Goal: Information Seeking & Learning: Learn about a topic

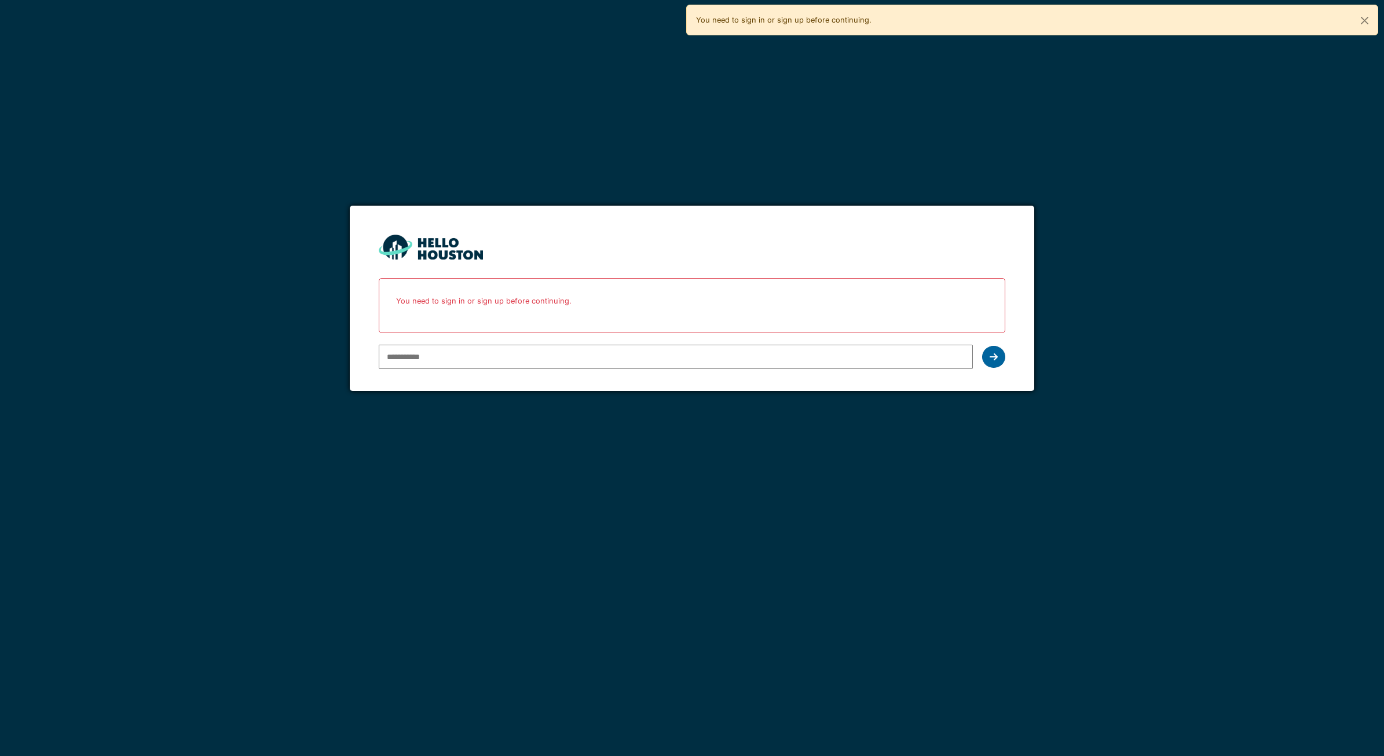
type input "**********"
click at [994, 360] on icon at bounding box center [994, 356] width 8 height 9
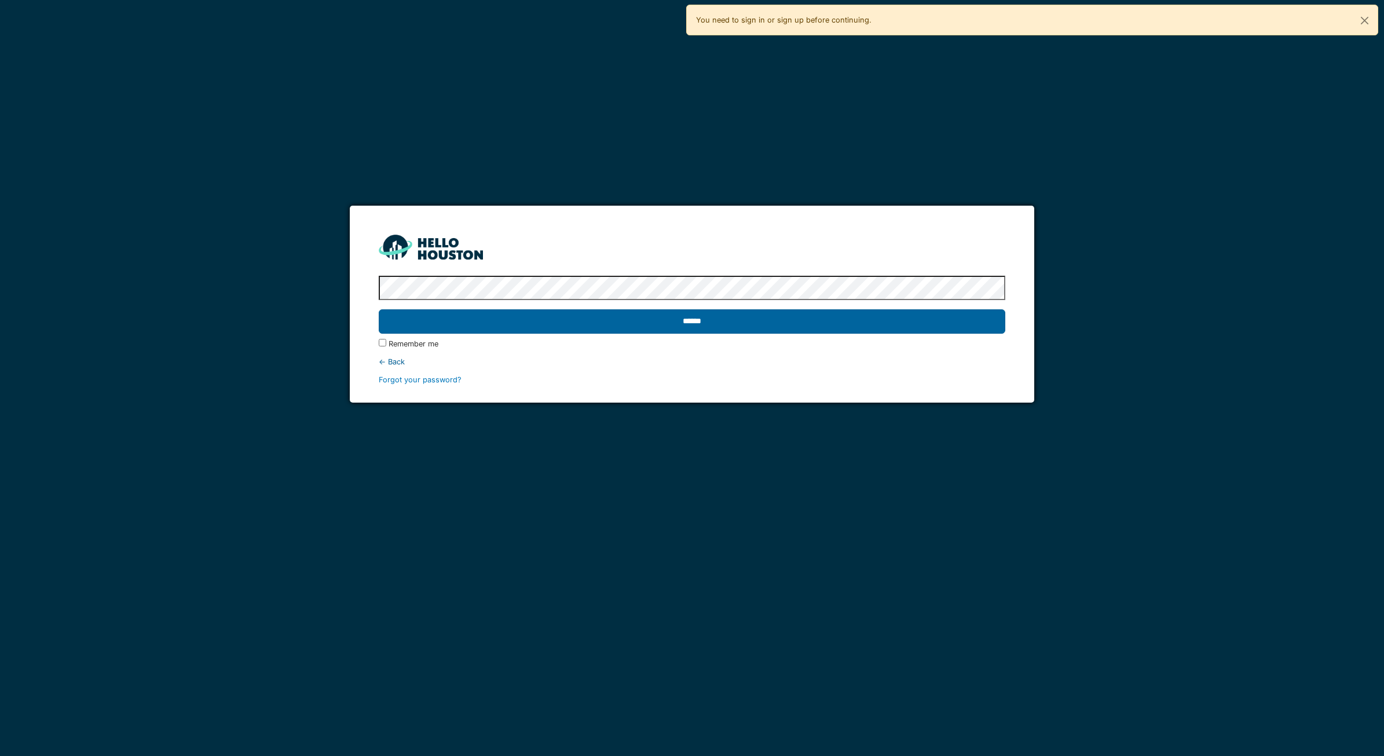
click at [504, 324] on input "******" at bounding box center [692, 321] width 627 height 24
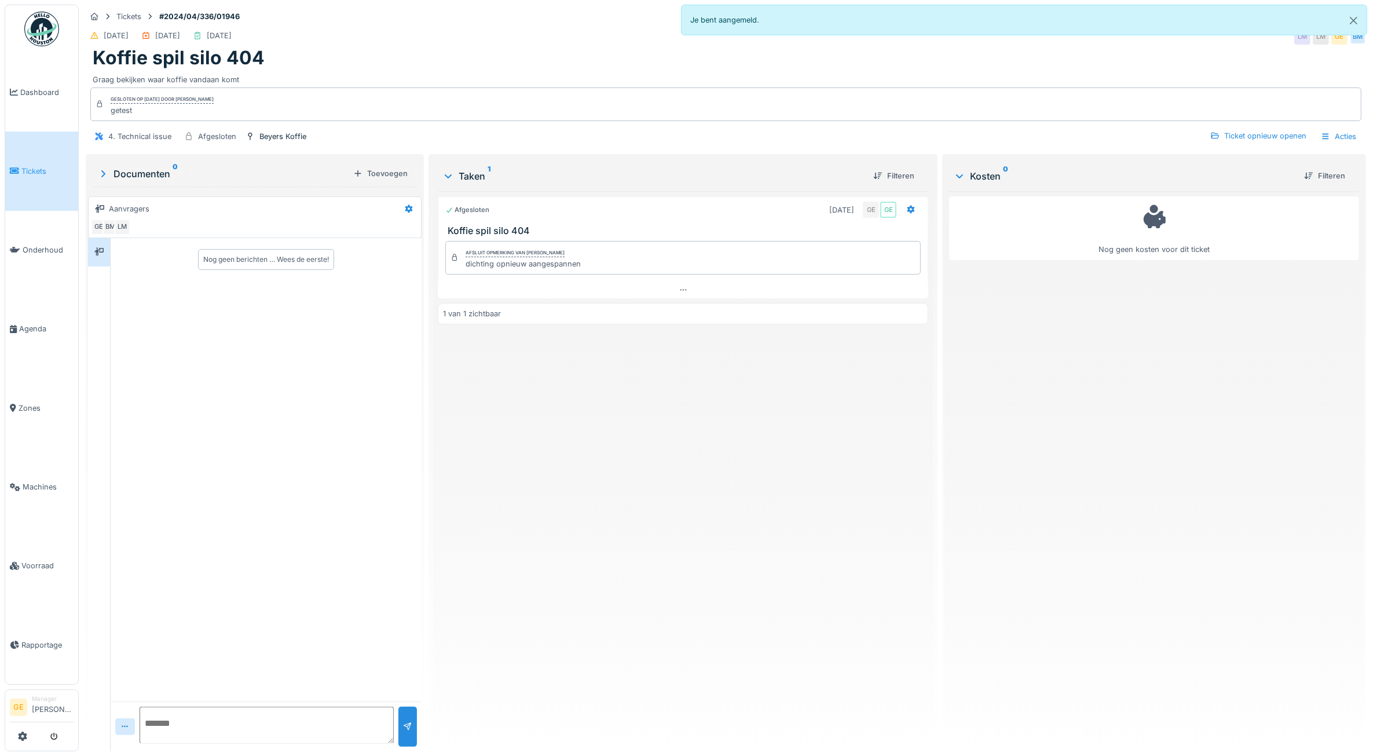
click at [38, 177] on link "Tickets" at bounding box center [41, 170] width 73 height 79
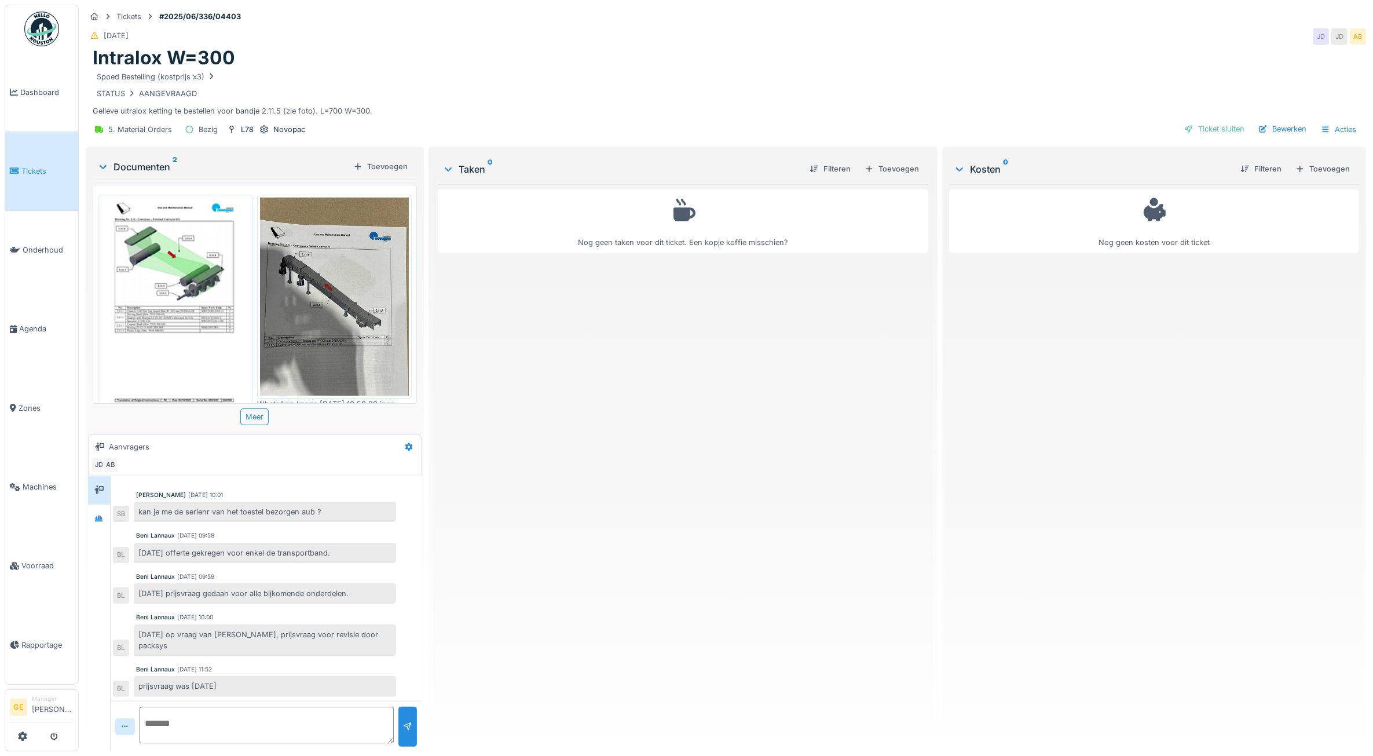
scroll to position [19, 0]
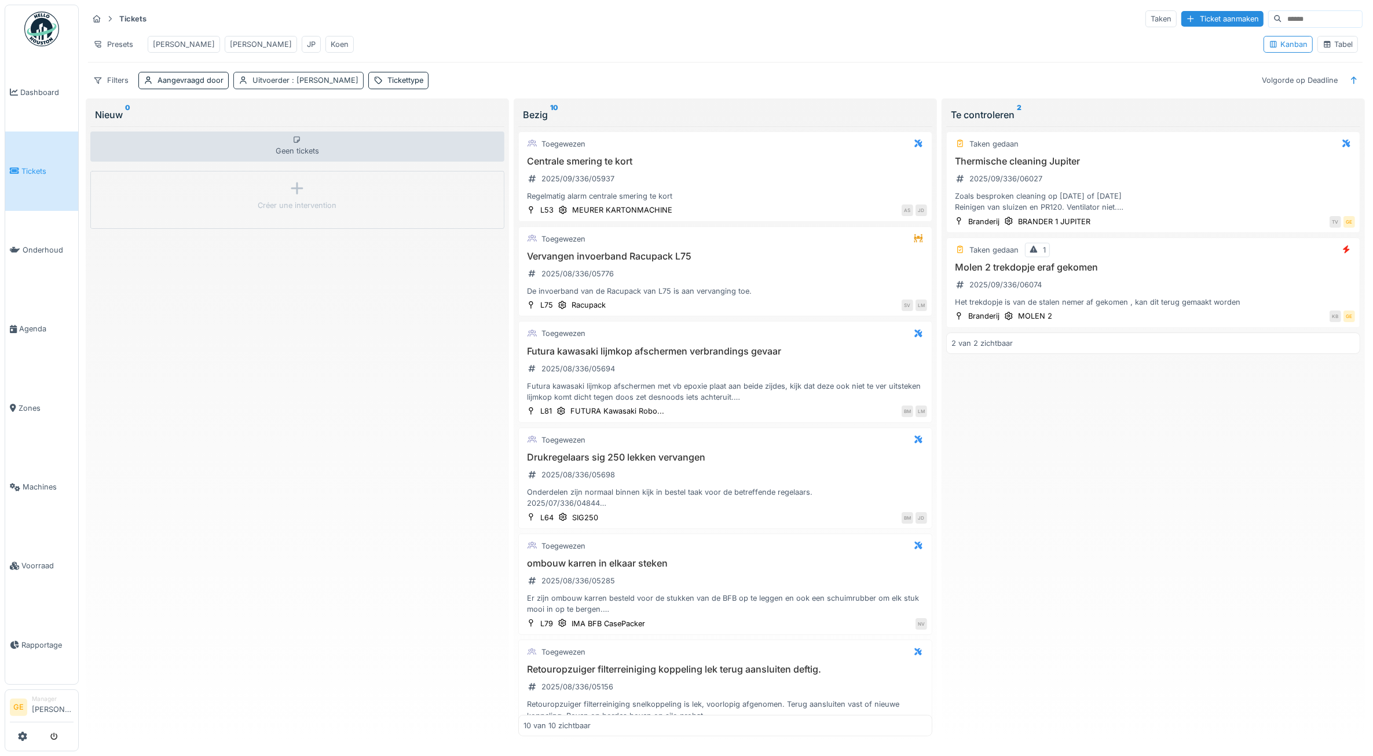
click at [337, 85] on span ": [PERSON_NAME]" at bounding box center [324, 80] width 69 height 9
click at [317, 157] on icon at bounding box center [322, 161] width 10 height 8
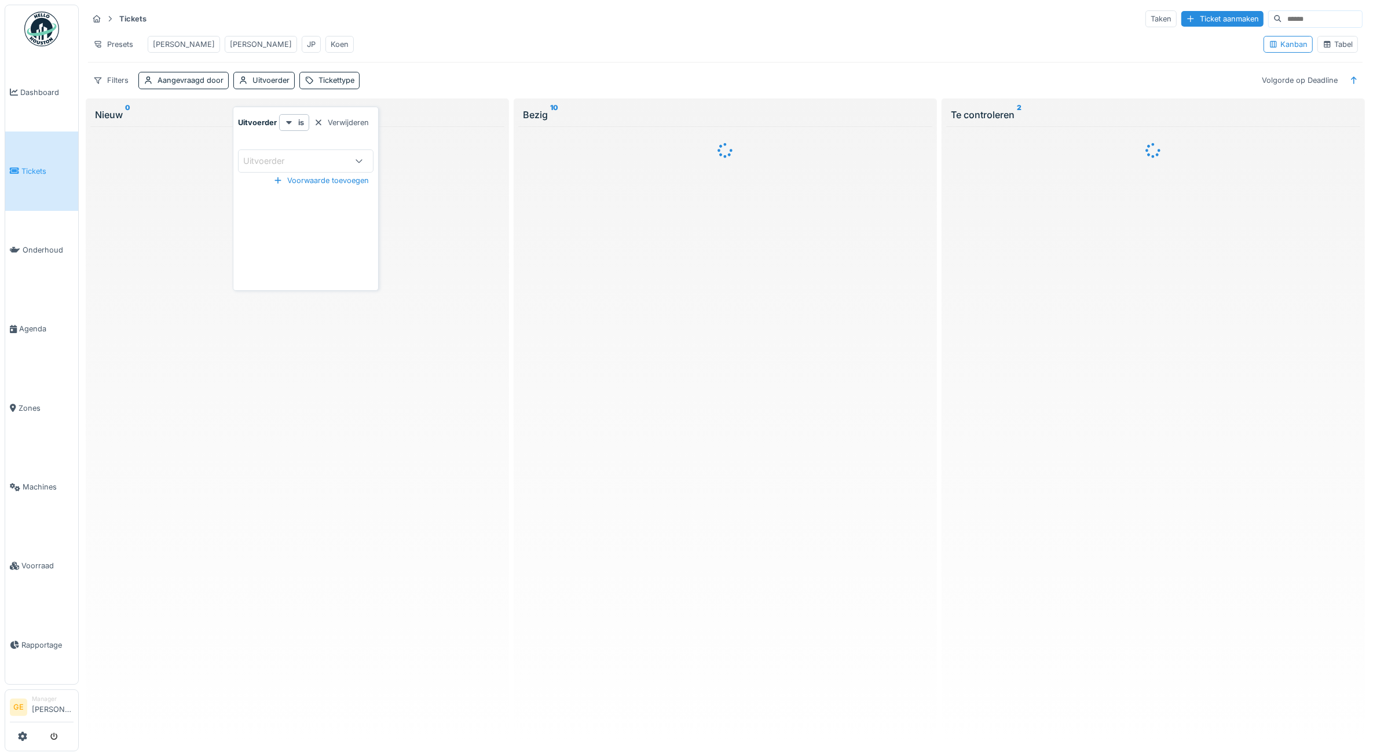
click at [365, 42] on div "Presets Adrian Gino JP Koen" at bounding box center [671, 44] width 1167 height 26
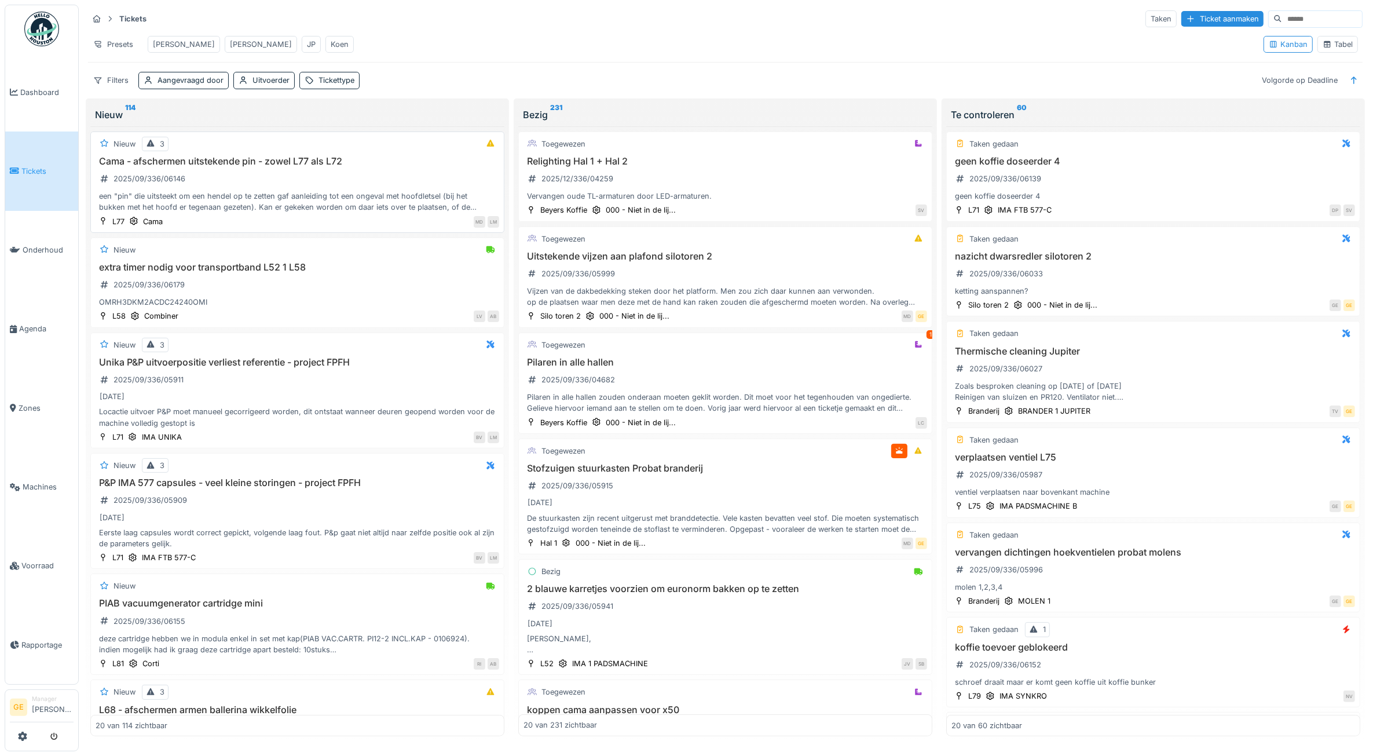
click at [253, 185] on div "Cama - afschermen uitstekende pin - zowel L77 als L72 2025/09/336/06146 een "pi…" at bounding box center [298, 184] width 404 height 57
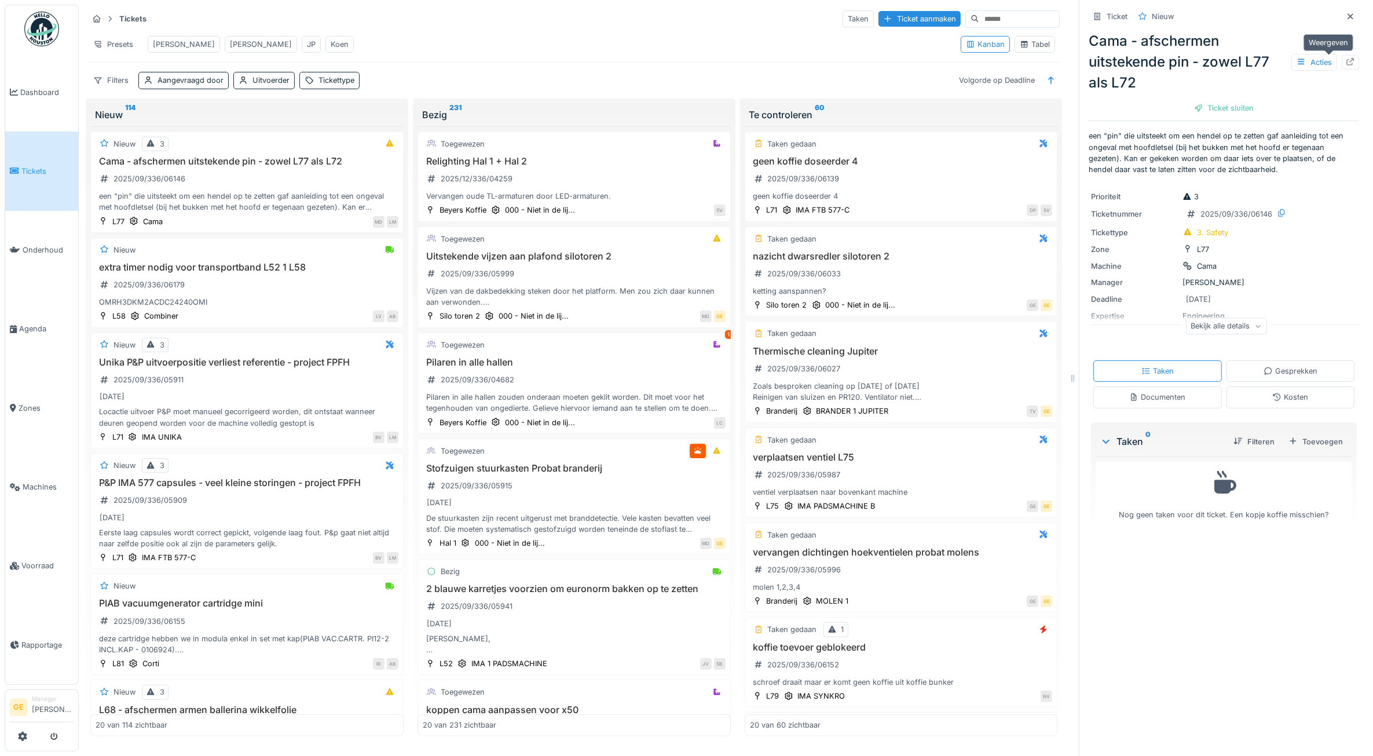
click at [1346, 65] on icon at bounding box center [1350, 62] width 9 height 8
click at [238, 308] on div "extra timer nodig voor transportband L52 1 L58 2025/09/336/06179 OMRH3DKM2ACDC2…" at bounding box center [247, 285] width 303 height 46
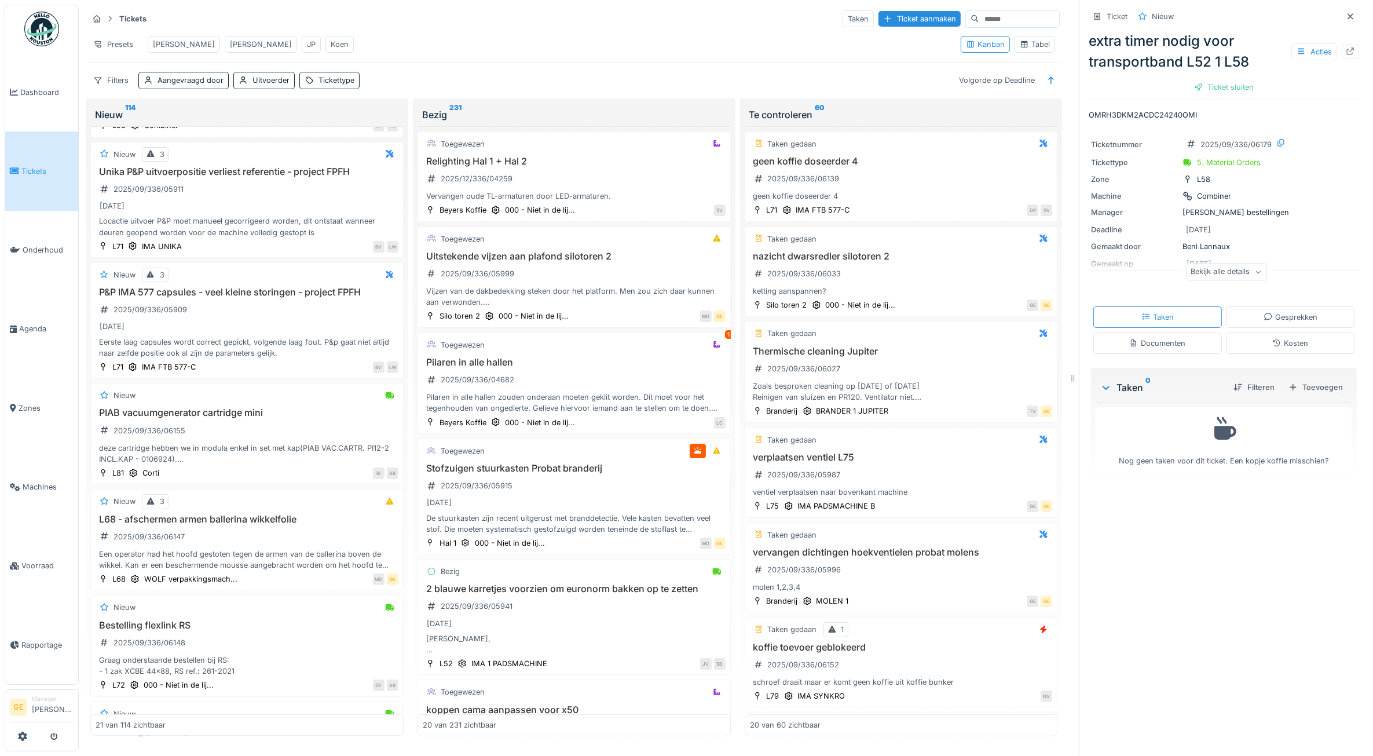
scroll to position [290, 0]
click at [275, 86] on div "Uitvoerder" at bounding box center [271, 80] width 37 height 11
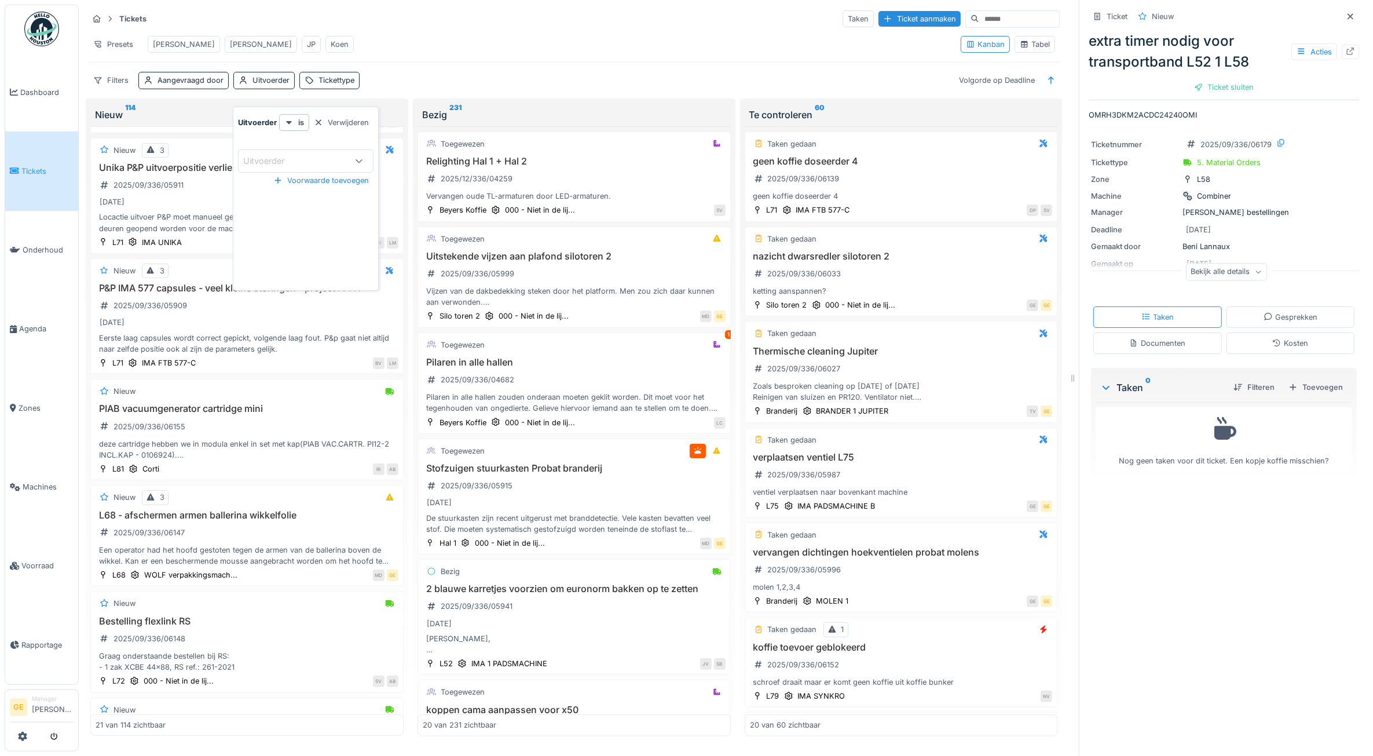
click at [298, 169] on div "Uitvoerder" at bounding box center [306, 160] width 136 height 23
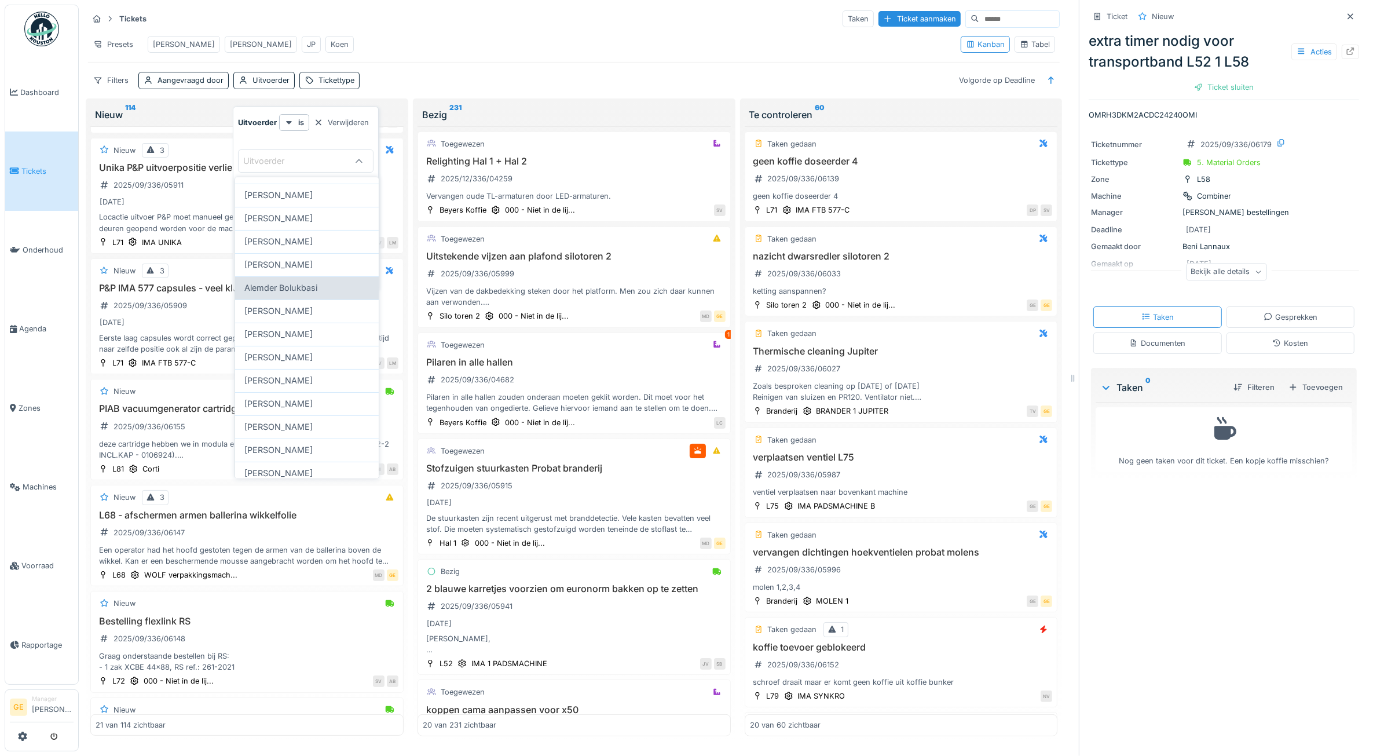
scroll to position [0, 0]
type input "*"
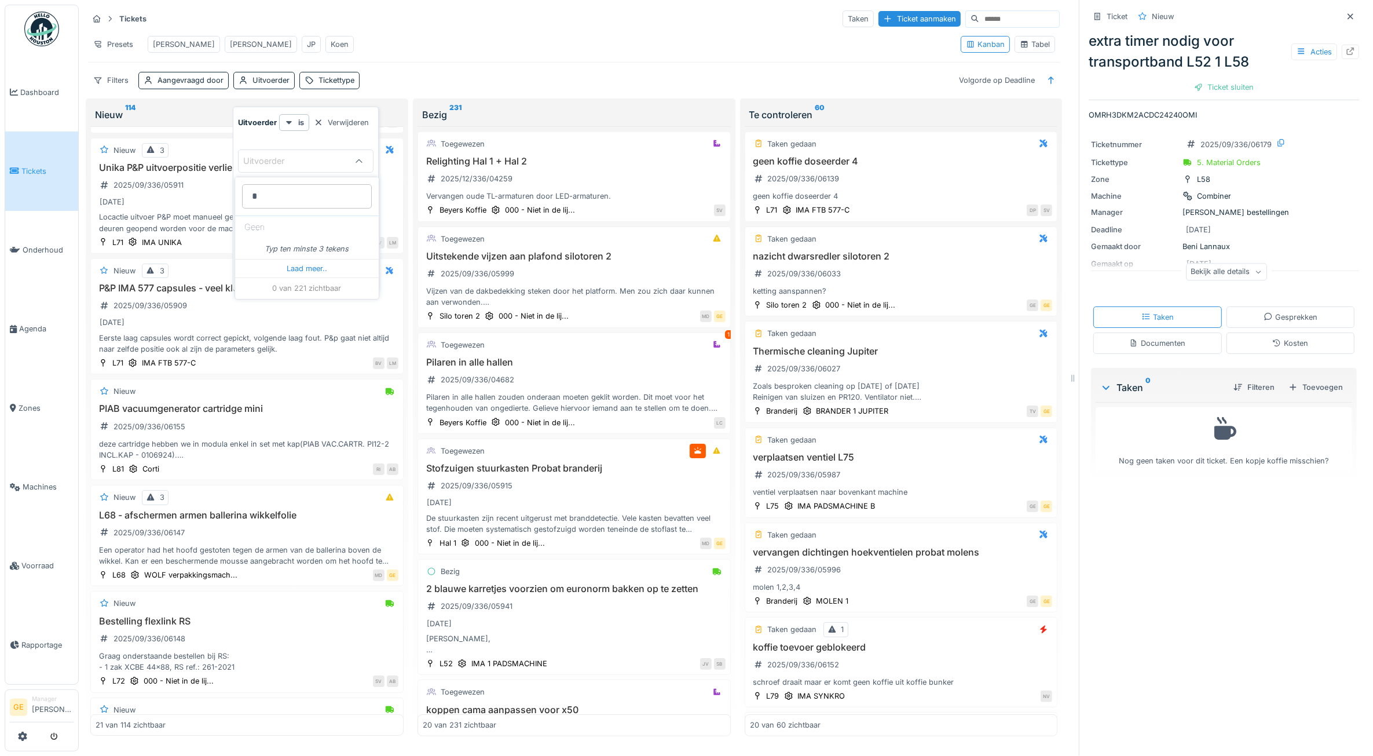
click at [331, 41] on div "Koen" at bounding box center [340, 44] width 18 height 11
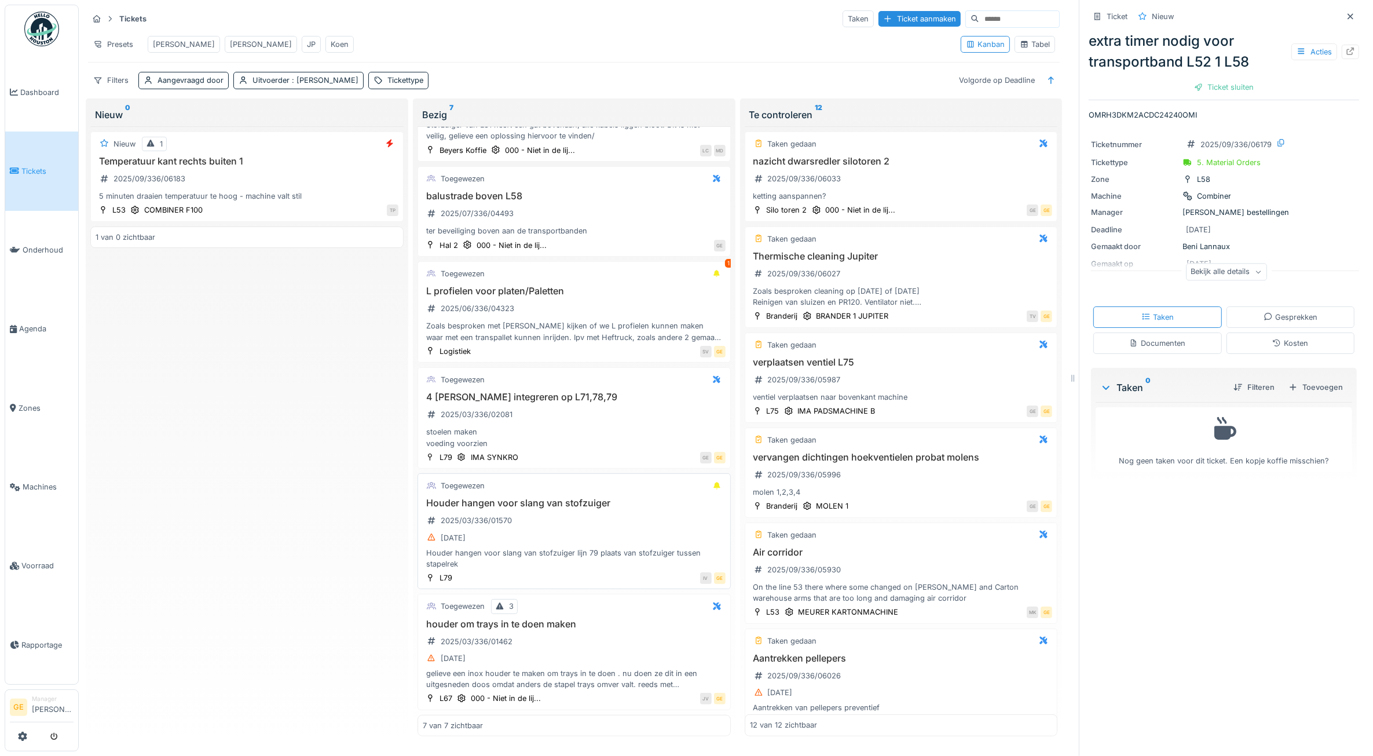
scroll to position [210, 0]
click at [562, 498] on div "Houder hangen voor slang van stofzuiger 2025/03/336/01570 4-7-2025 Houder hange…" at bounding box center [574, 534] width 303 height 72
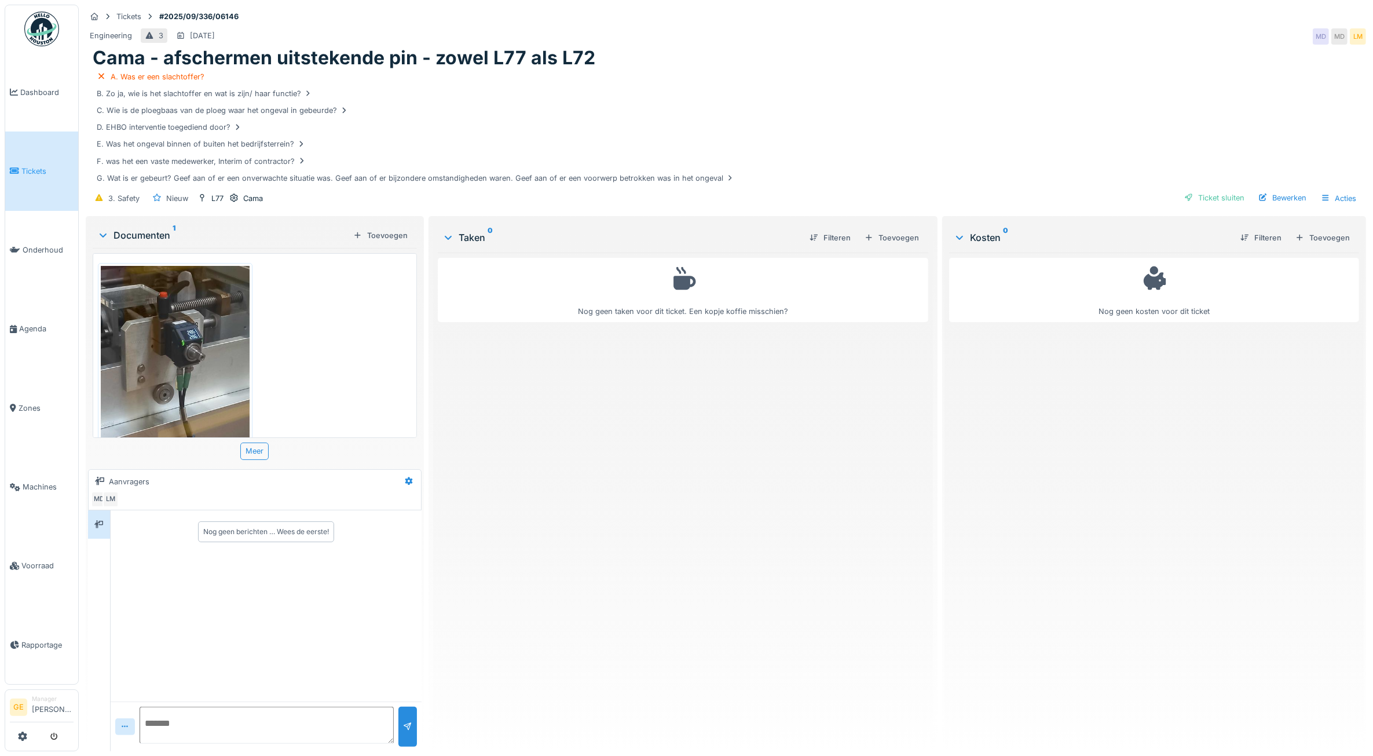
click at [195, 338] on img at bounding box center [175, 365] width 149 height 198
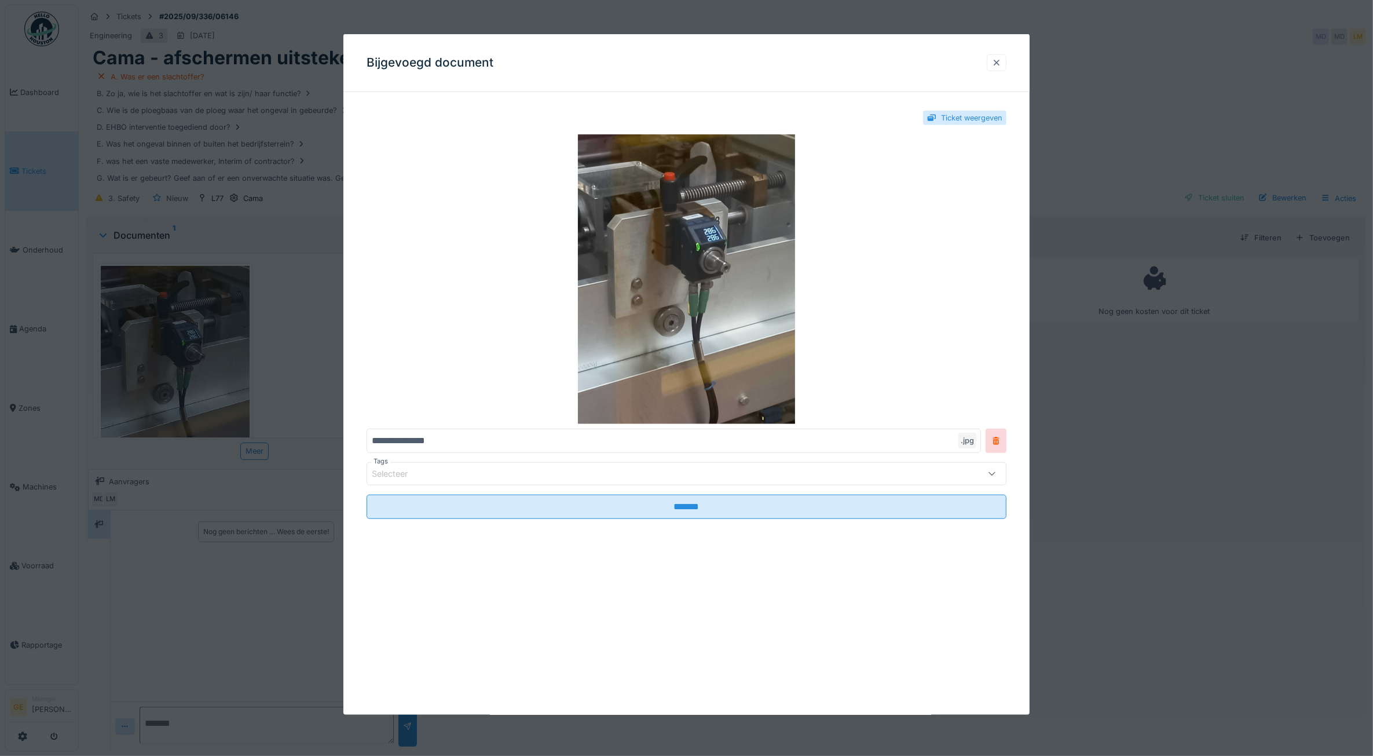
click at [1001, 63] on div at bounding box center [996, 62] width 9 height 11
